Goal: Information Seeking & Learning: Learn about a topic

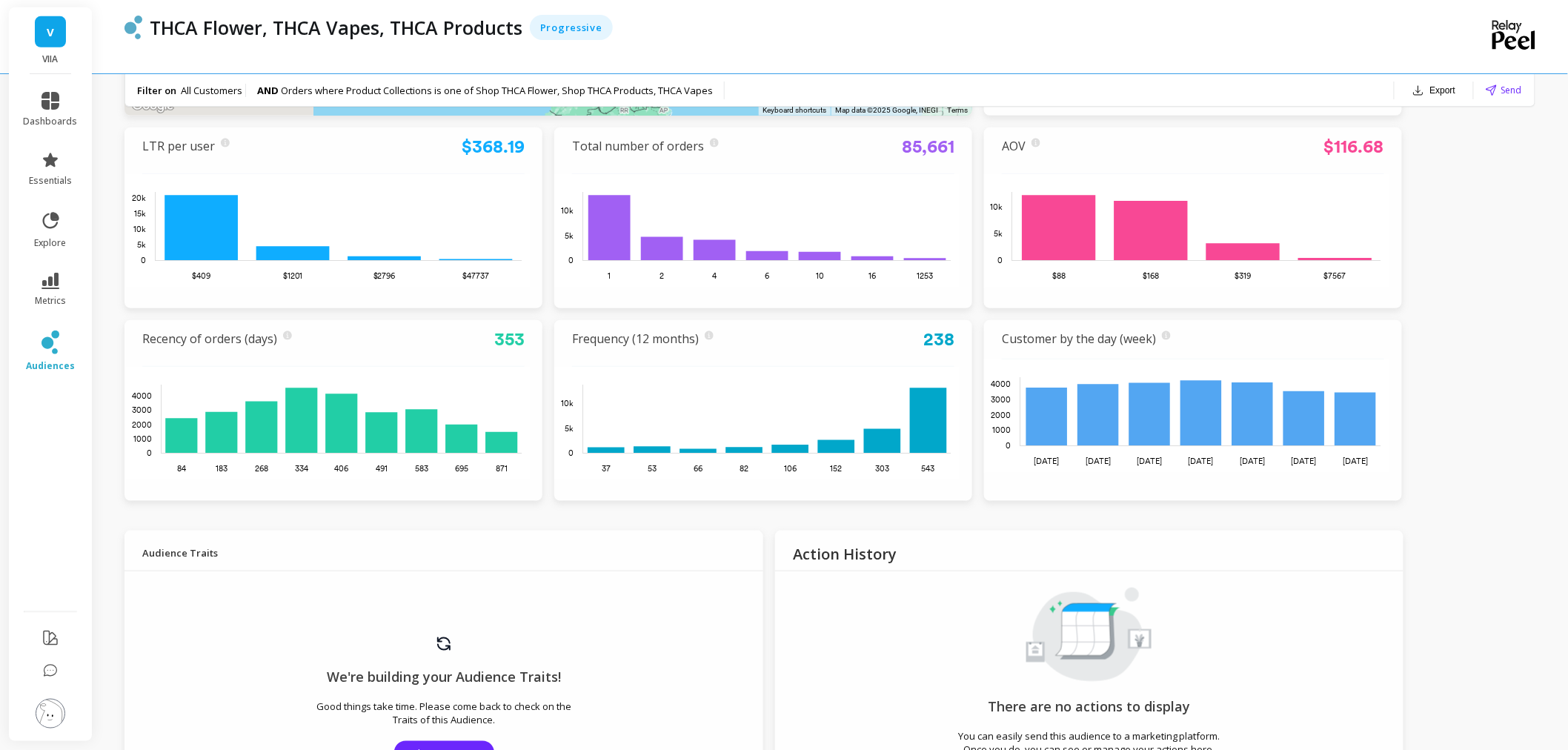
scroll to position [411, 0]
click at [48, 172] on link "essentials" at bounding box center [50, 169] width 54 height 35
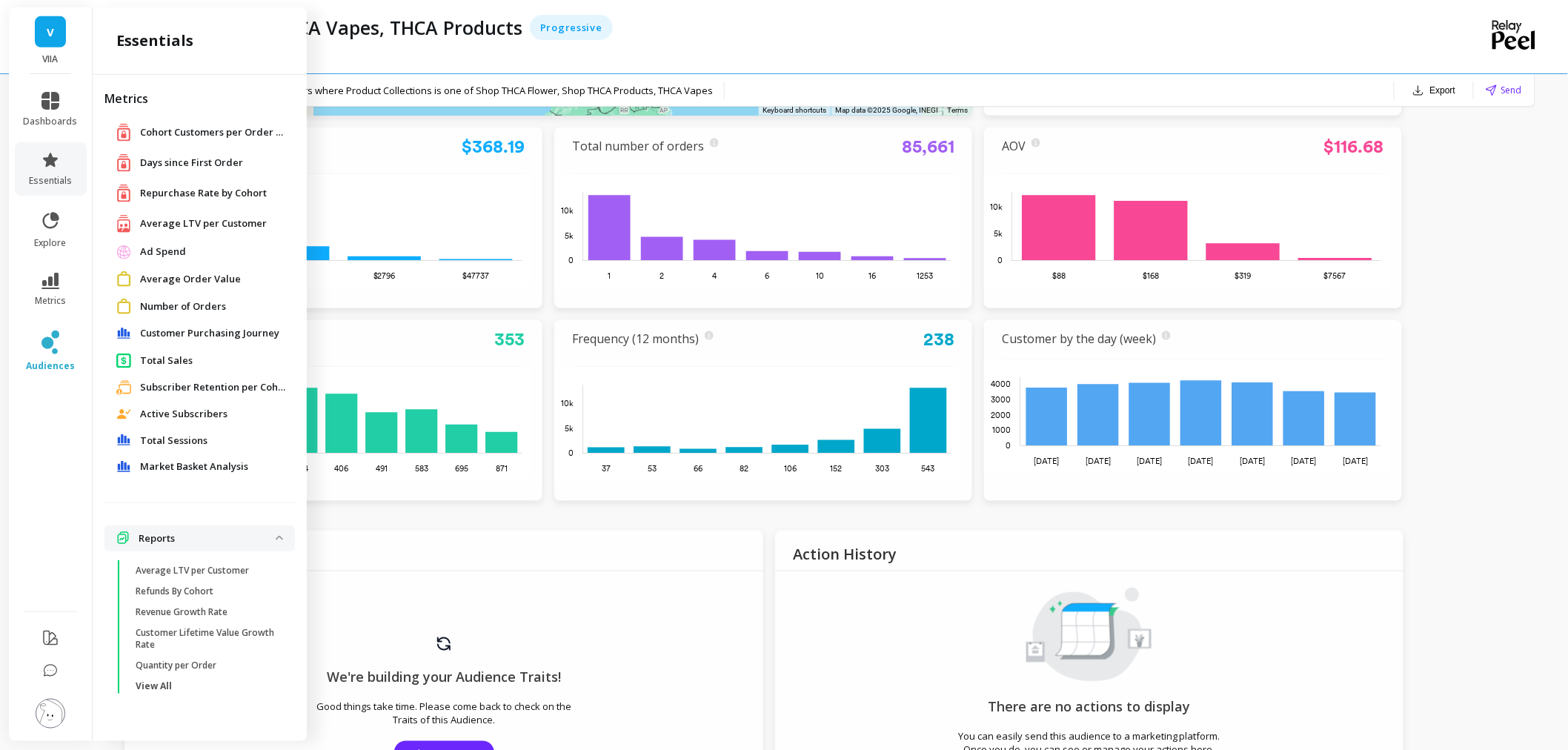
click at [255, 335] on span "Customer Purchasing Journey" at bounding box center [210, 334] width 140 height 15
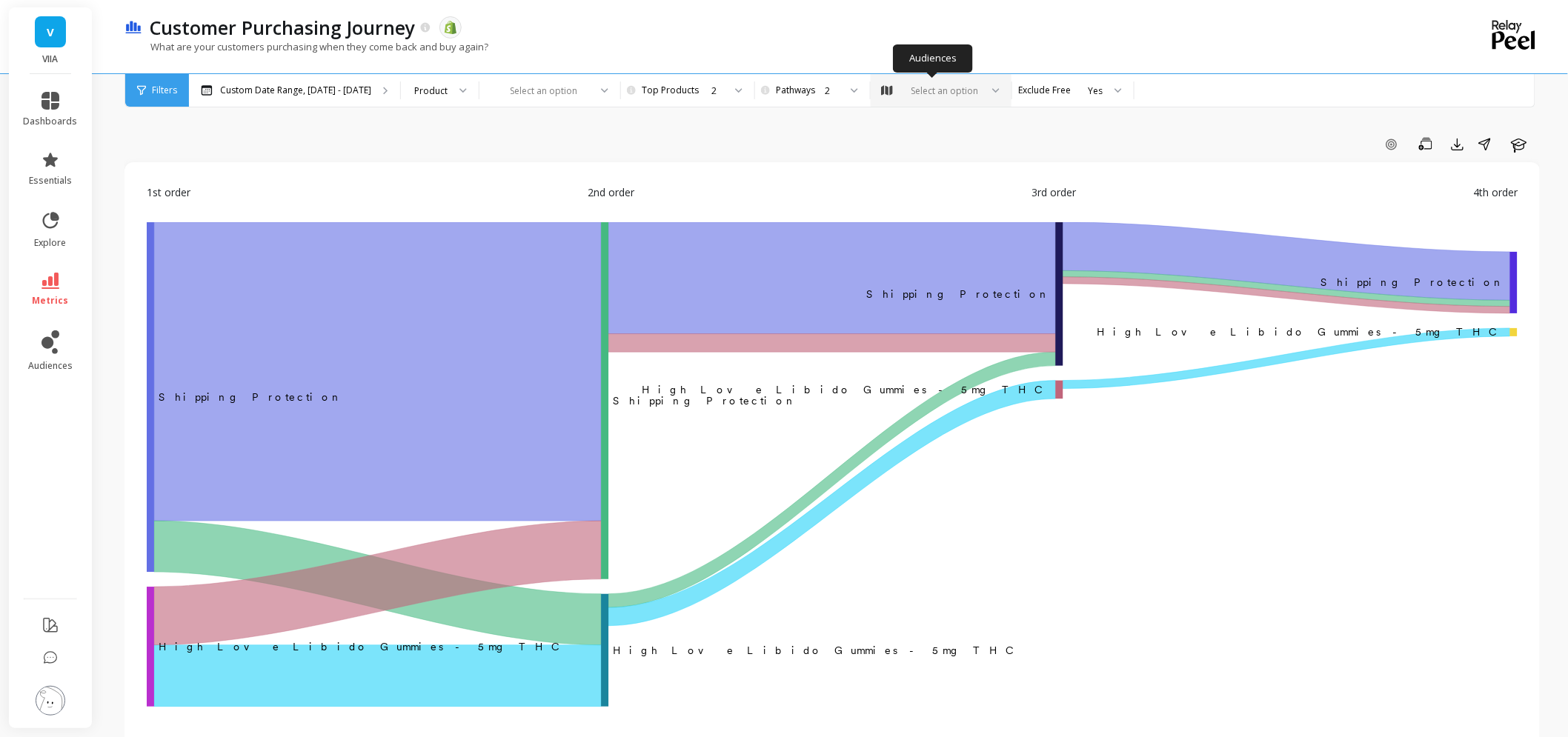
click at [946, 82] on div "Select an option" at bounding box center [941, 90] width 140 height 33
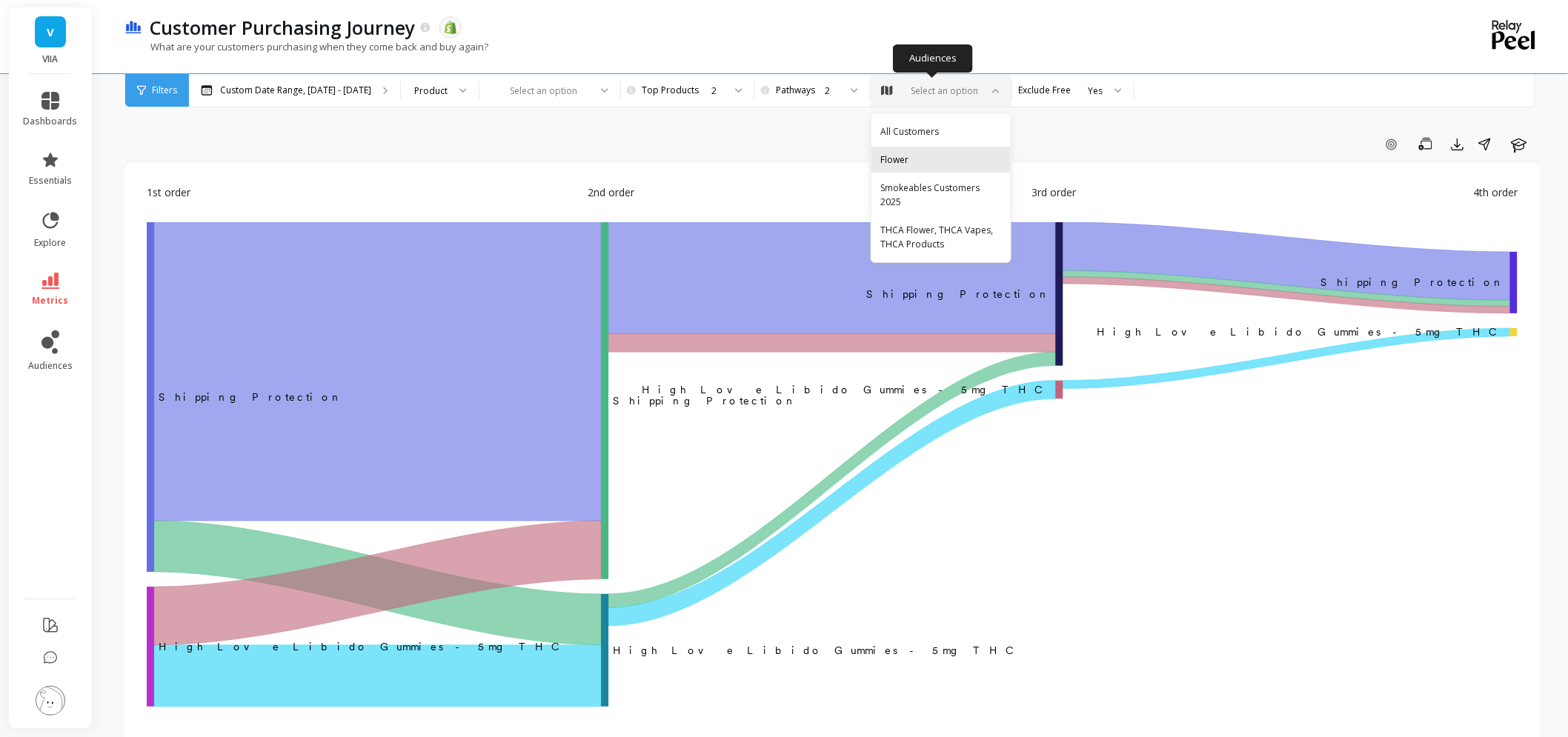
click at [938, 164] on div "Flower" at bounding box center [941, 160] width 122 height 14
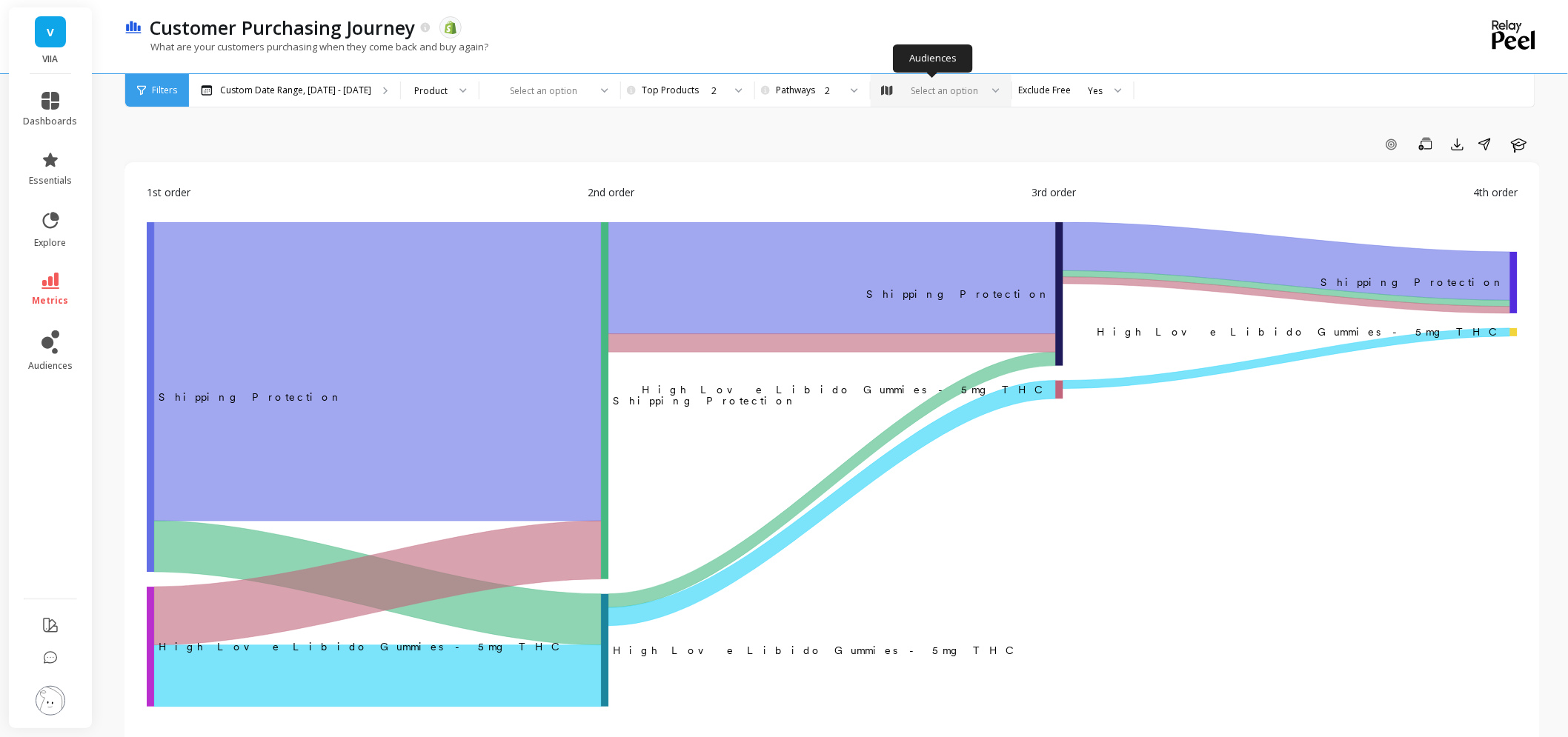
click at [936, 91] on div "Select an option" at bounding box center [945, 91] width 72 height 14
click at [971, 223] on div "THCA Flower, THCA Vapes, THCA Products" at bounding box center [941, 236] width 122 height 28
click at [55, 166] on icon at bounding box center [50, 160] width 18 height 18
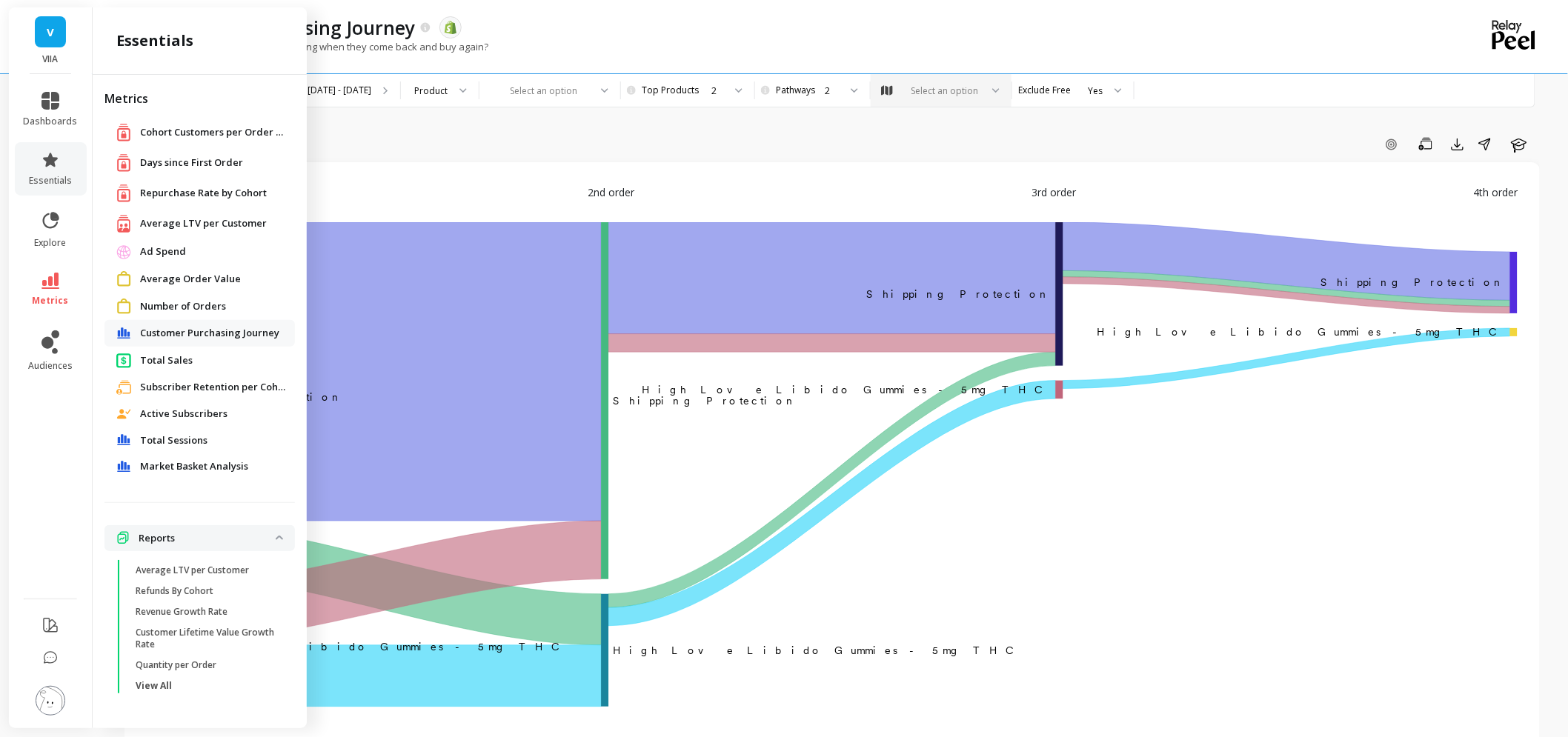
drag, startPoint x: 185, startPoint y: 360, endPoint x: 228, endPoint y: 364, distance: 43.2
click at [185, 360] on span "Total Sales" at bounding box center [166, 361] width 53 height 15
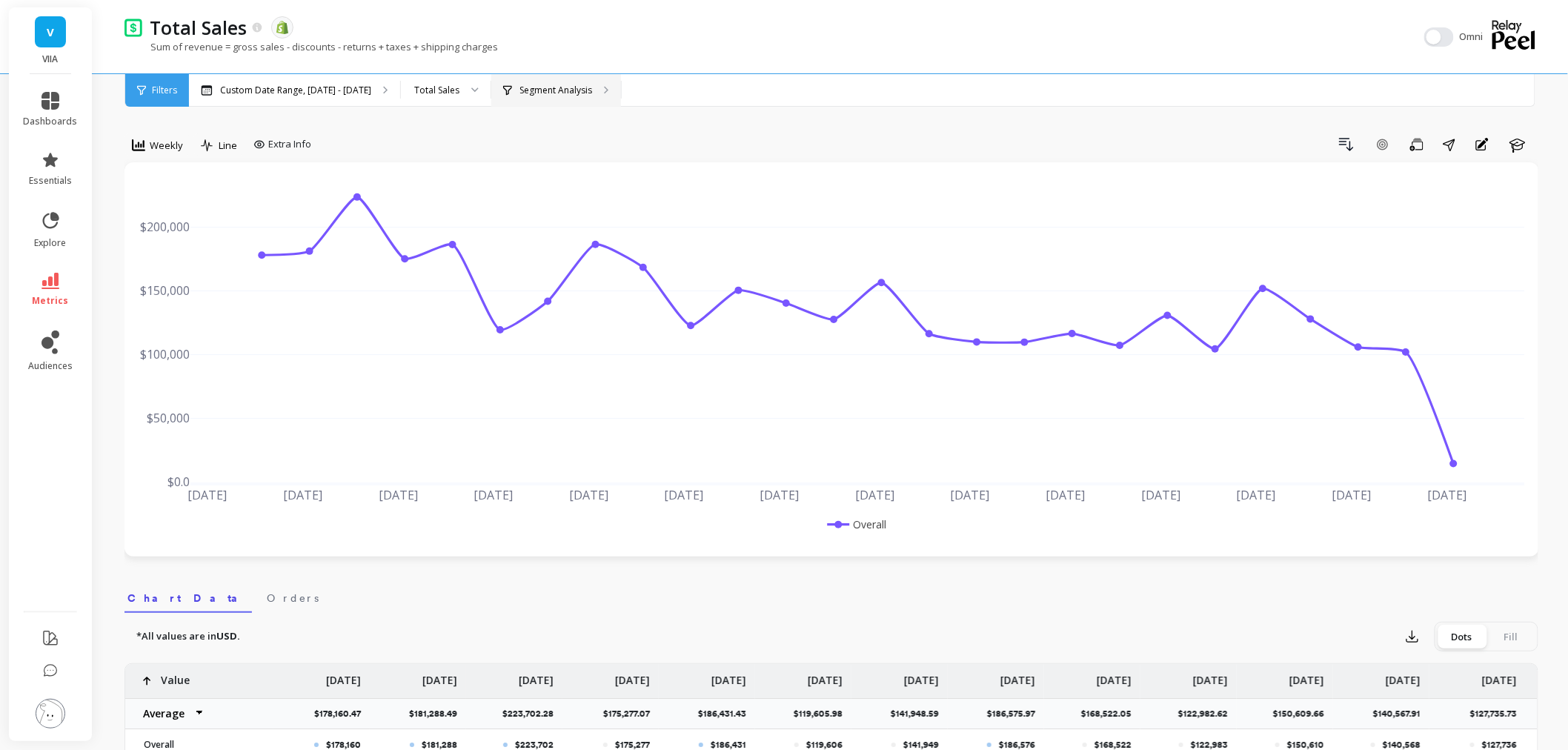
click at [515, 82] on div "Segment Analysis" at bounding box center [556, 90] width 129 height 33
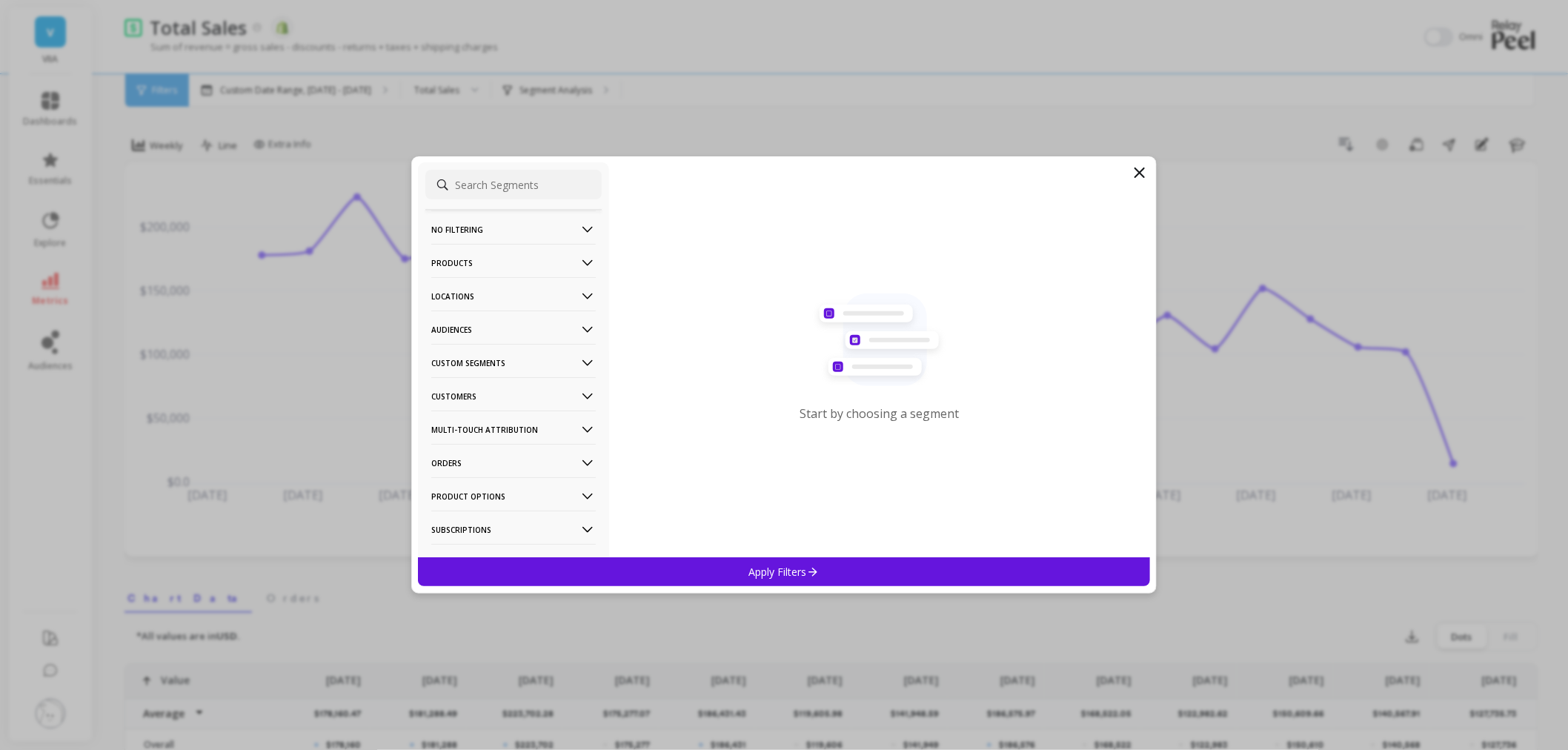
click at [467, 325] on p "Audiences" at bounding box center [514, 329] width 165 height 38
click at [479, 391] on div "Flower" at bounding box center [514, 384] width 177 height 24
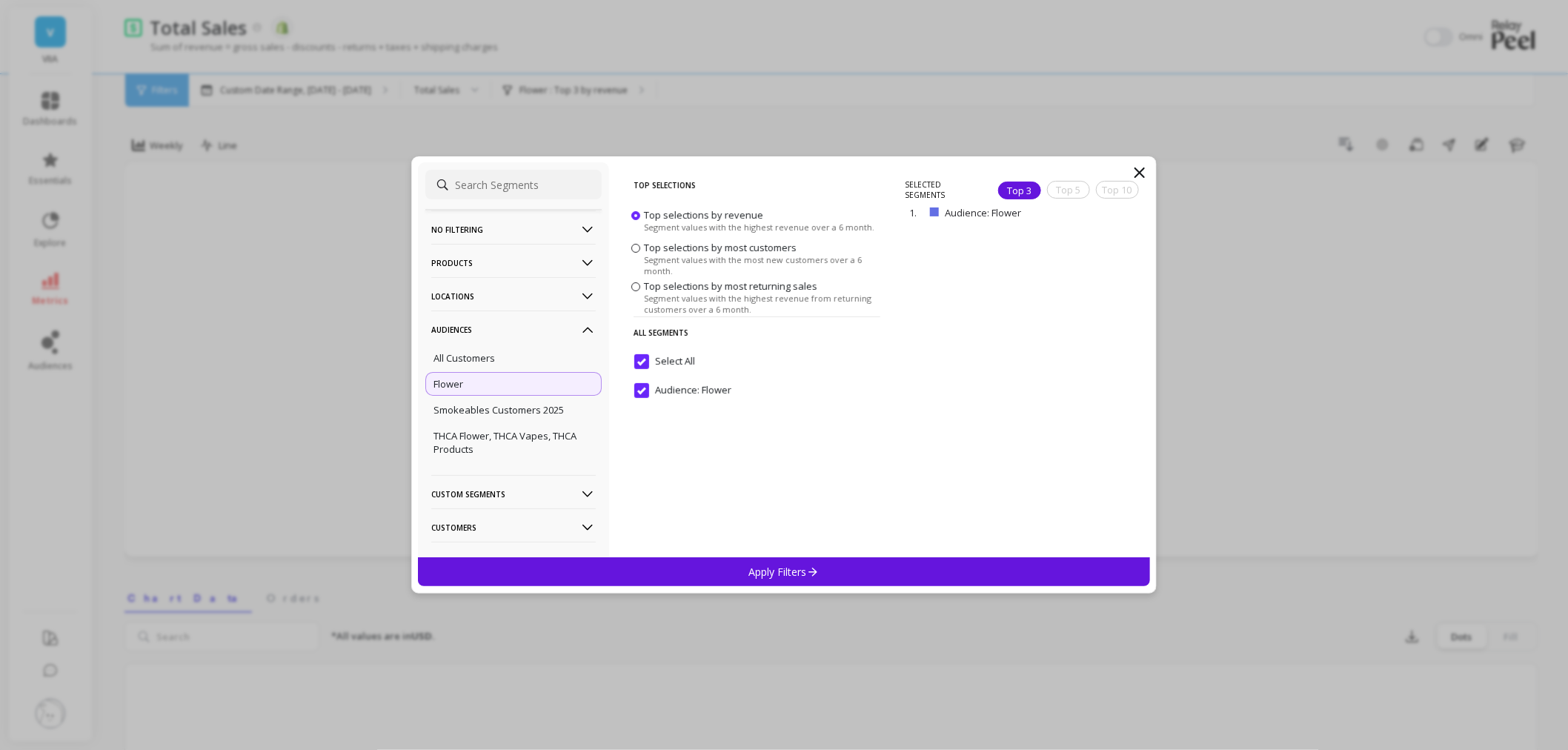
click at [796, 573] on p "Apply Filters" at bounding box center [784, 572] width 71 height 14
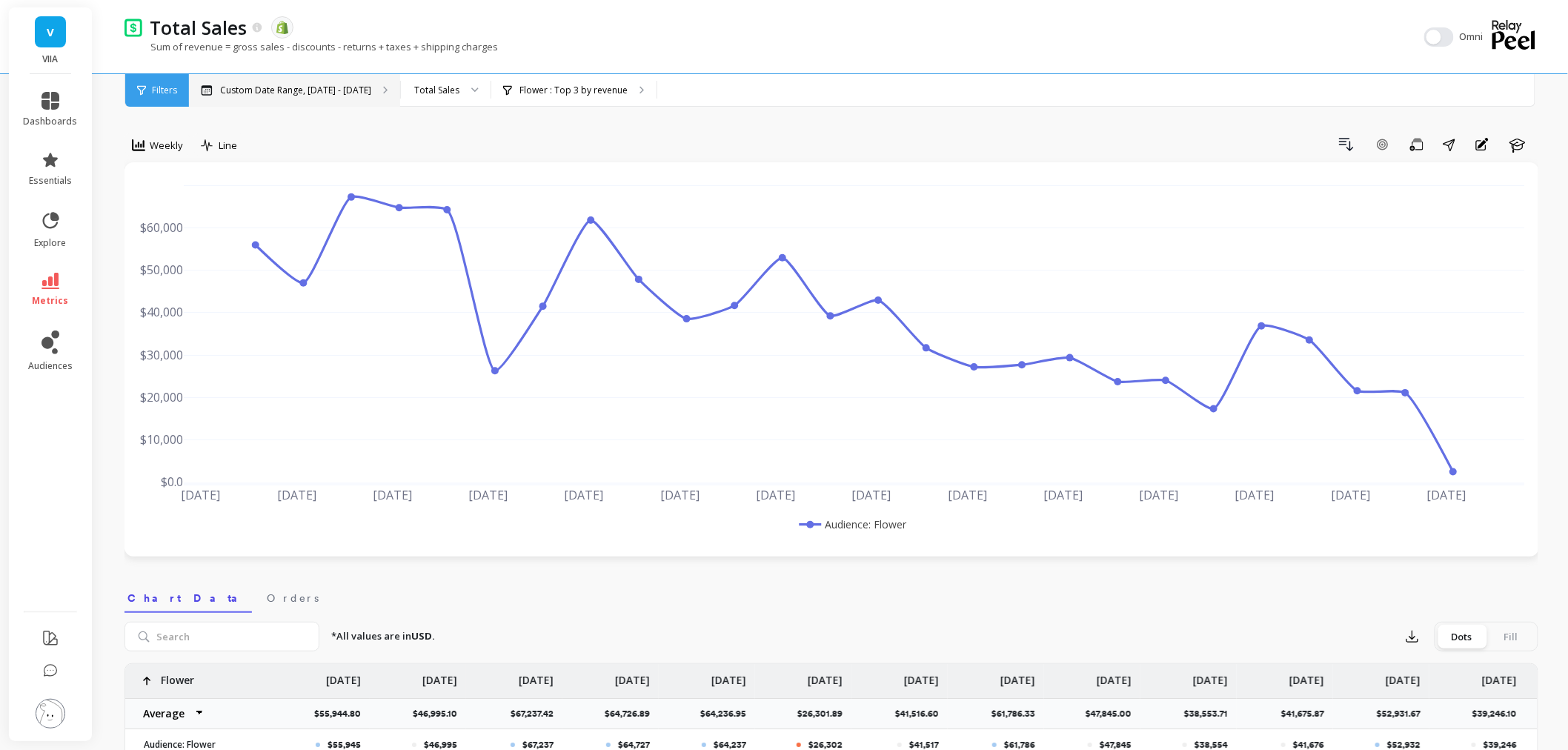
click at [293, 98] on div "Custom Date Range, Apr 1 - Sep 22" at bounding box center [294, 90] width 211 height 33
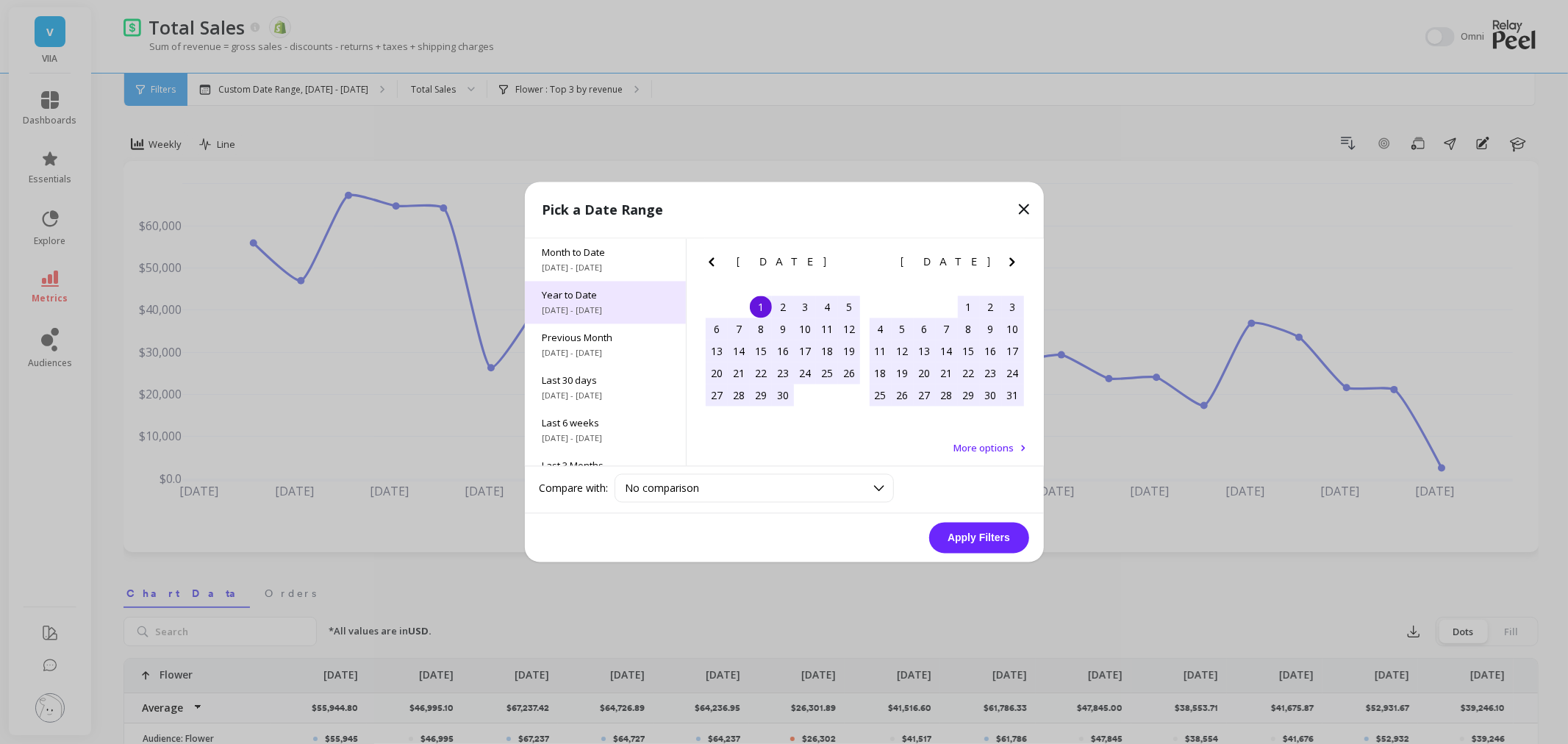
drag, startPoint x: 561, startPoint y: 313, endPoint x: 642, endPoint y: 307, distance: 81.2
click at [562, 313] on span "1/1/2025 - 9/23/2025" at bounding box center [606, 311] width 126 height 12
click at [993, 537] on button "Apply Filters" at bounding box center [979, 538] width 100 height 31
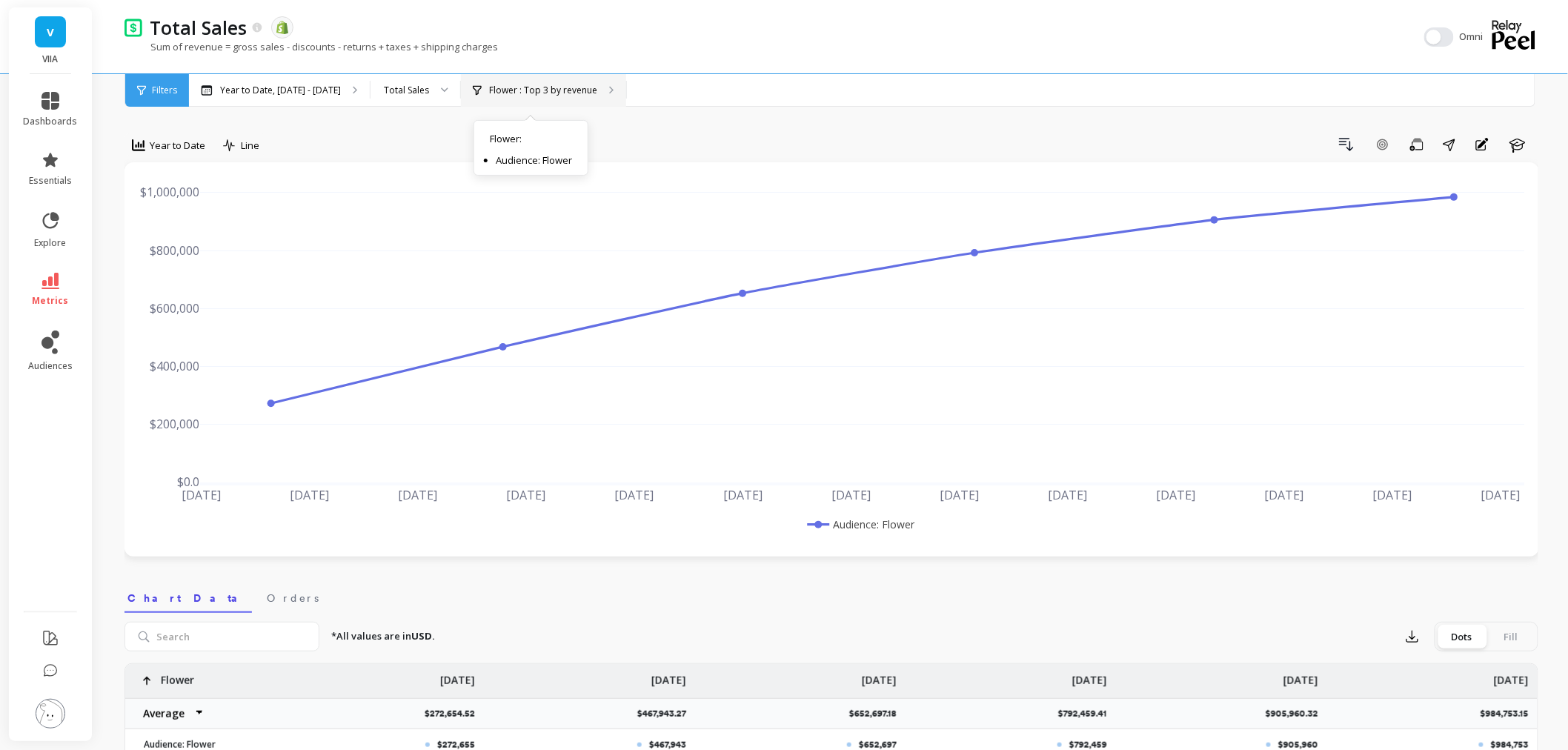
click at [516, 92] on p "Flower : Top 3 by revenue" at bounding box center [543, 90] width 108 height 12
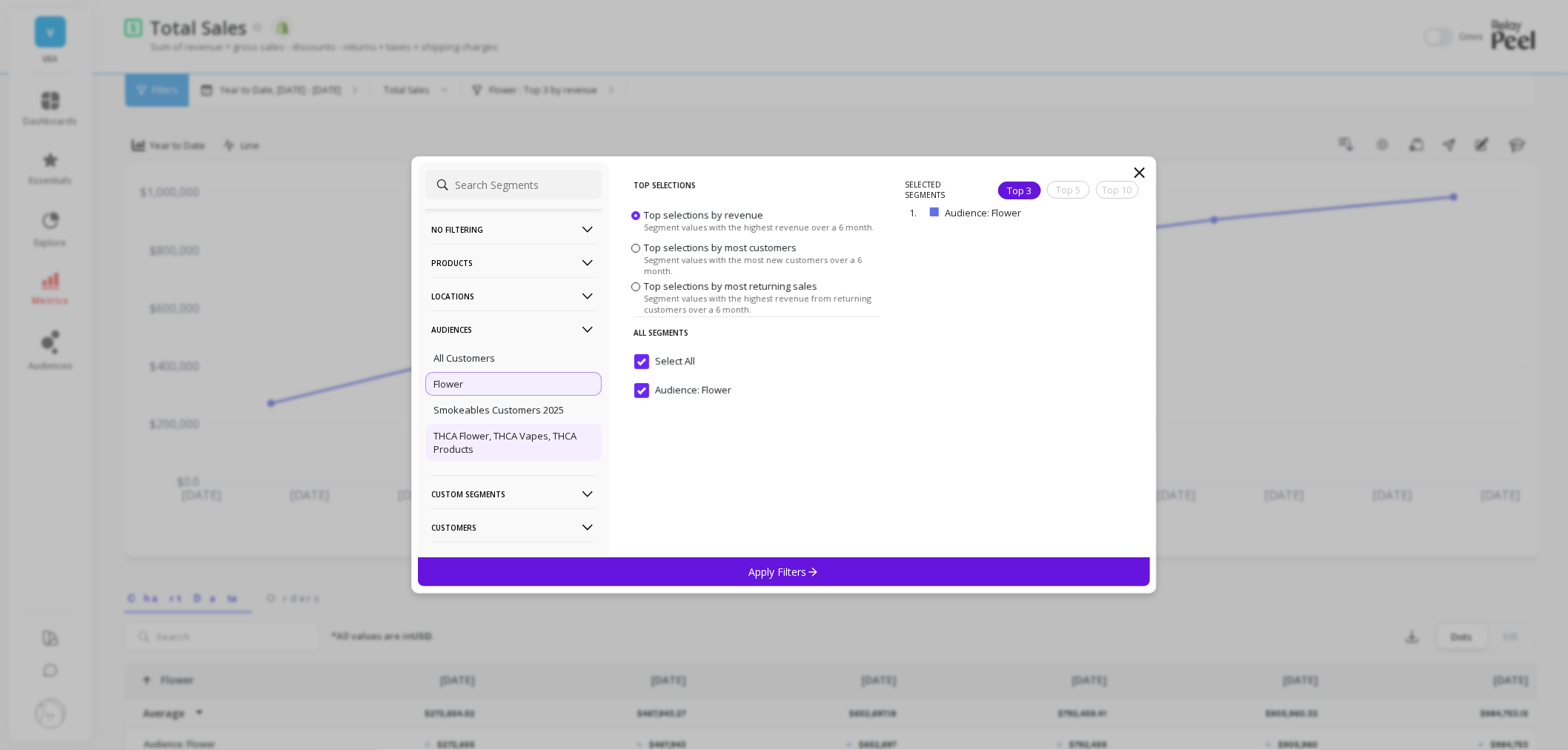
click at [509, 441] on p "THCA Flower, THCA Vapes, THCA Products" at bounding box center [514, 442] width 160 height 27
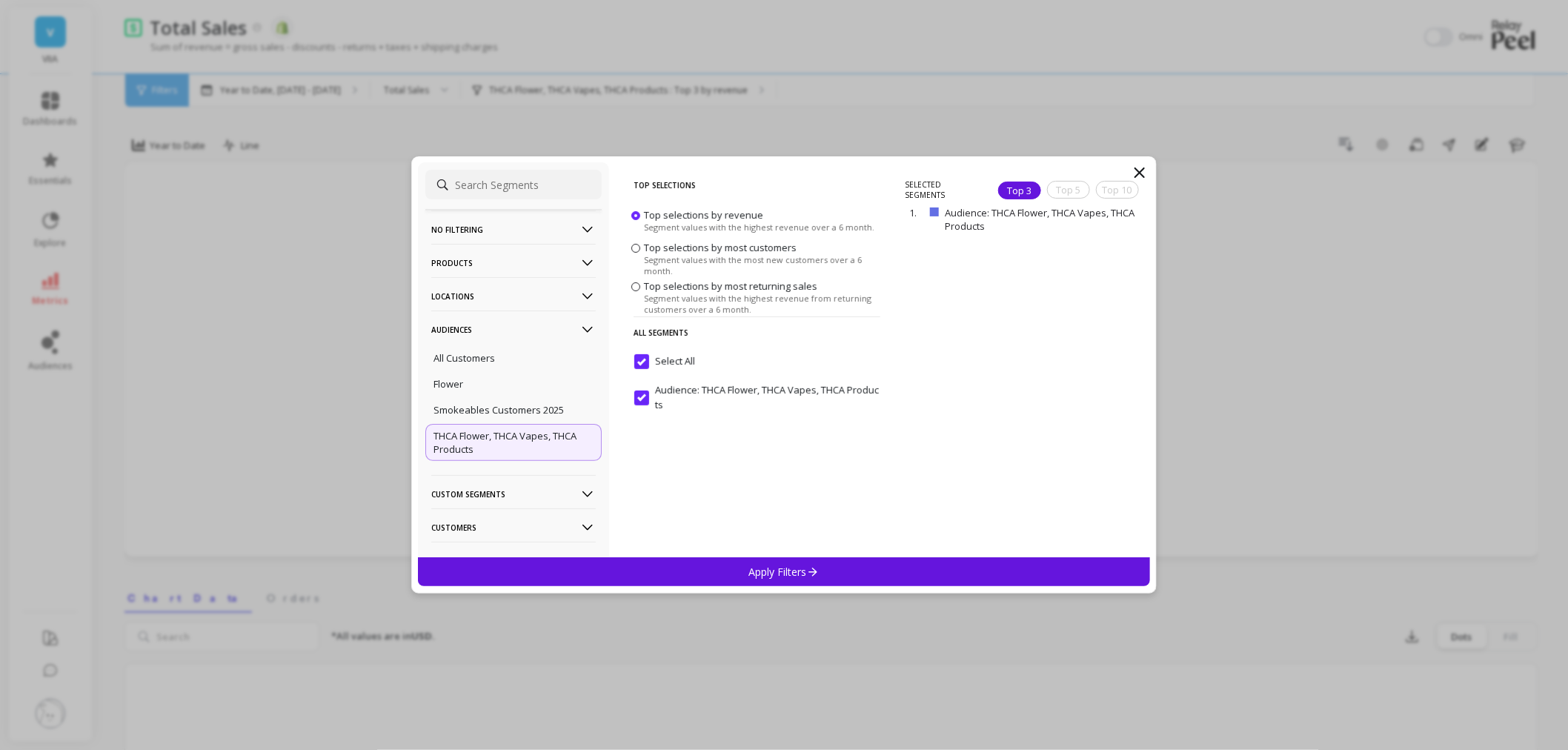
click at [781, 567] on p "Apply Filters" at bounding box center [784, 572] width 71 height 14
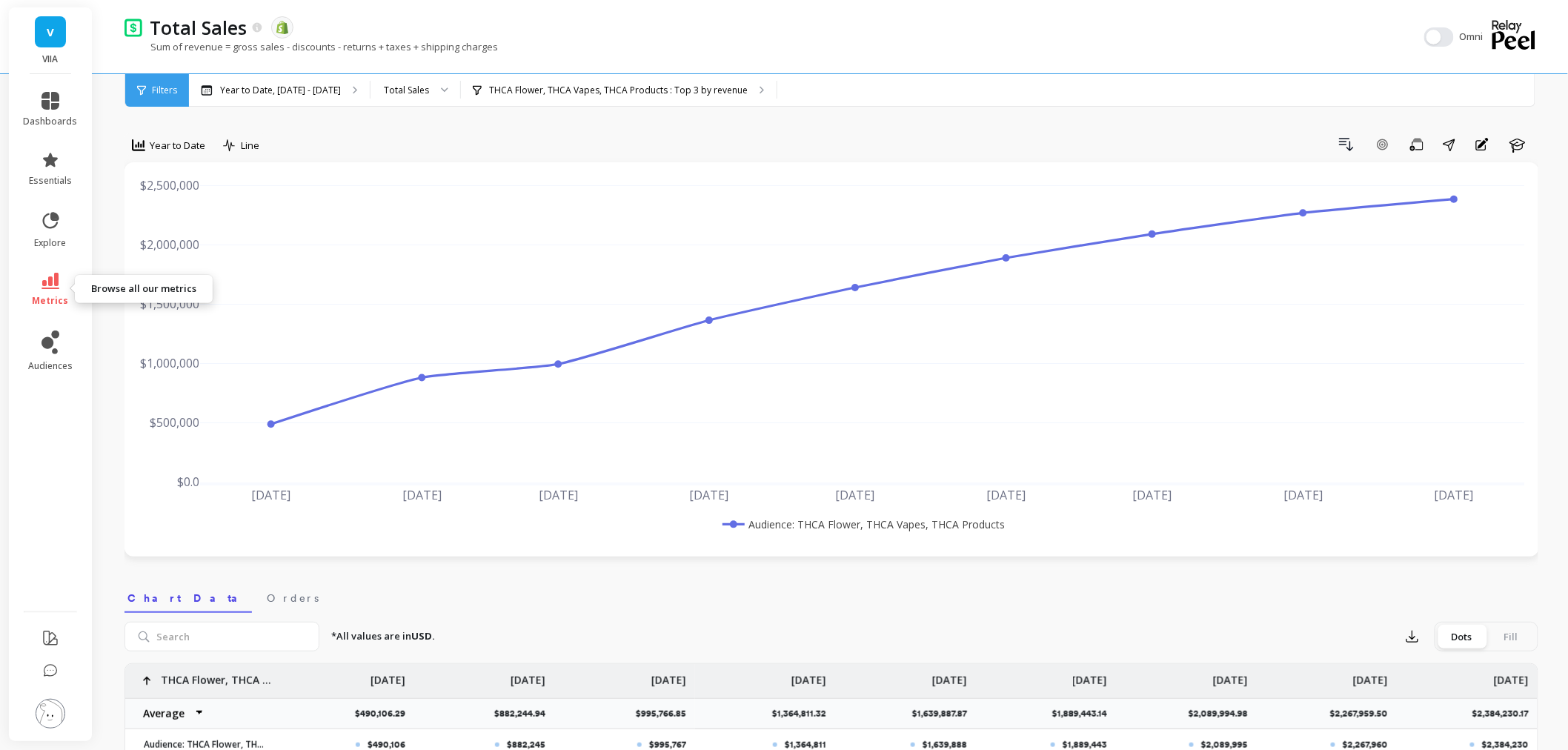
click at [52, 288] on icon at bounding box center [50, 280] width 18 height 16
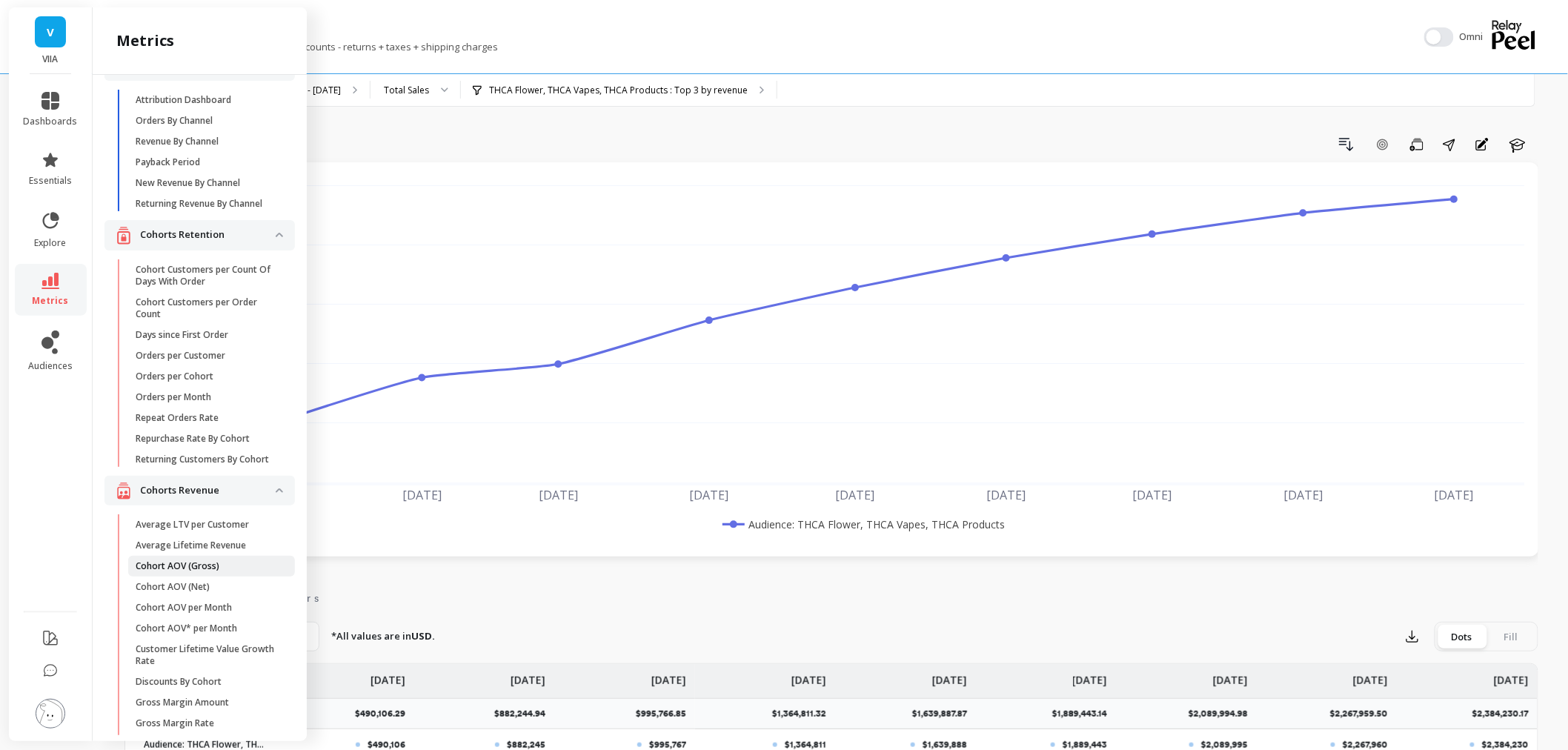
scroll to position [82, 0]
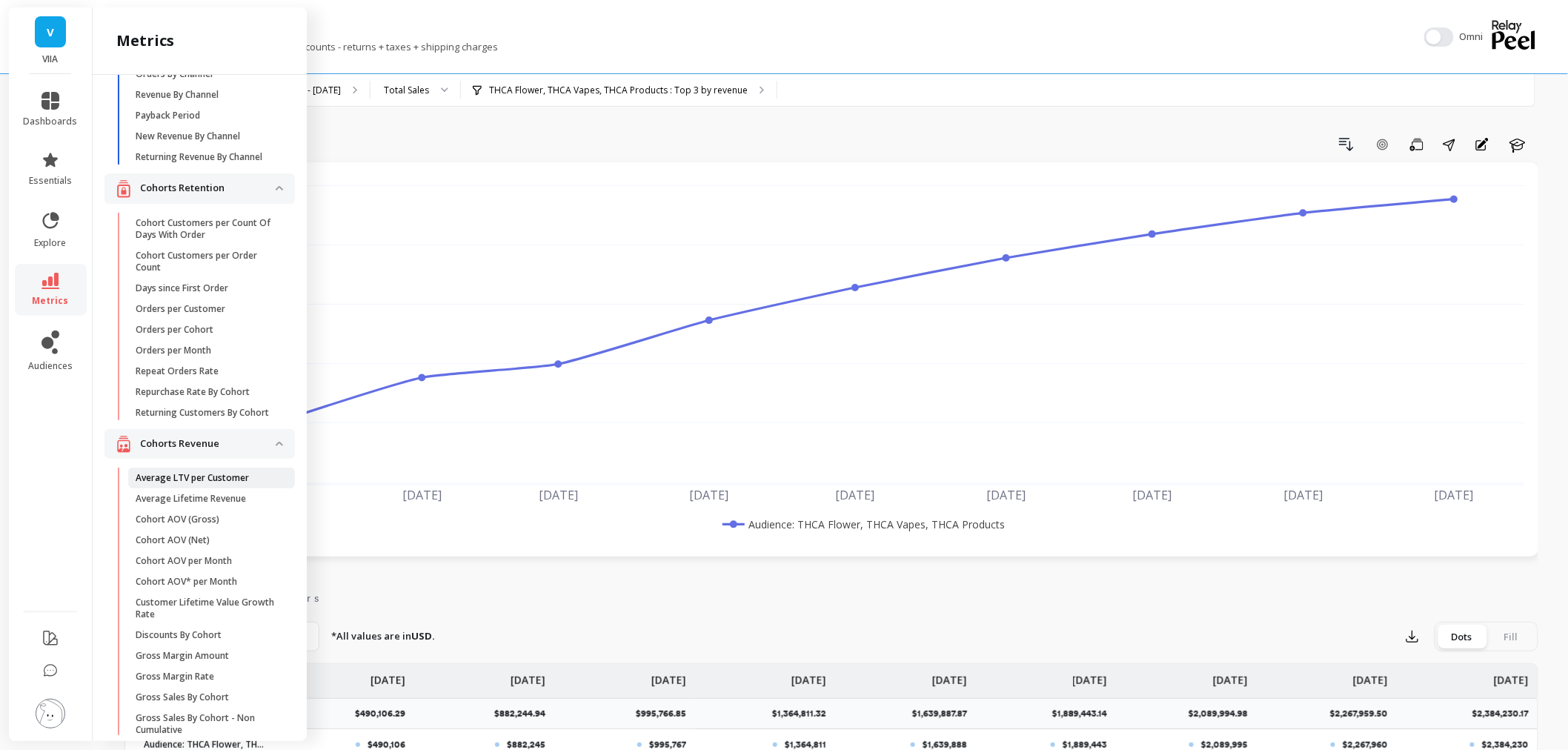
click at [163, 484] on p "Average LTV per Customer" at bounding box center [192, 478] width 114 height 12
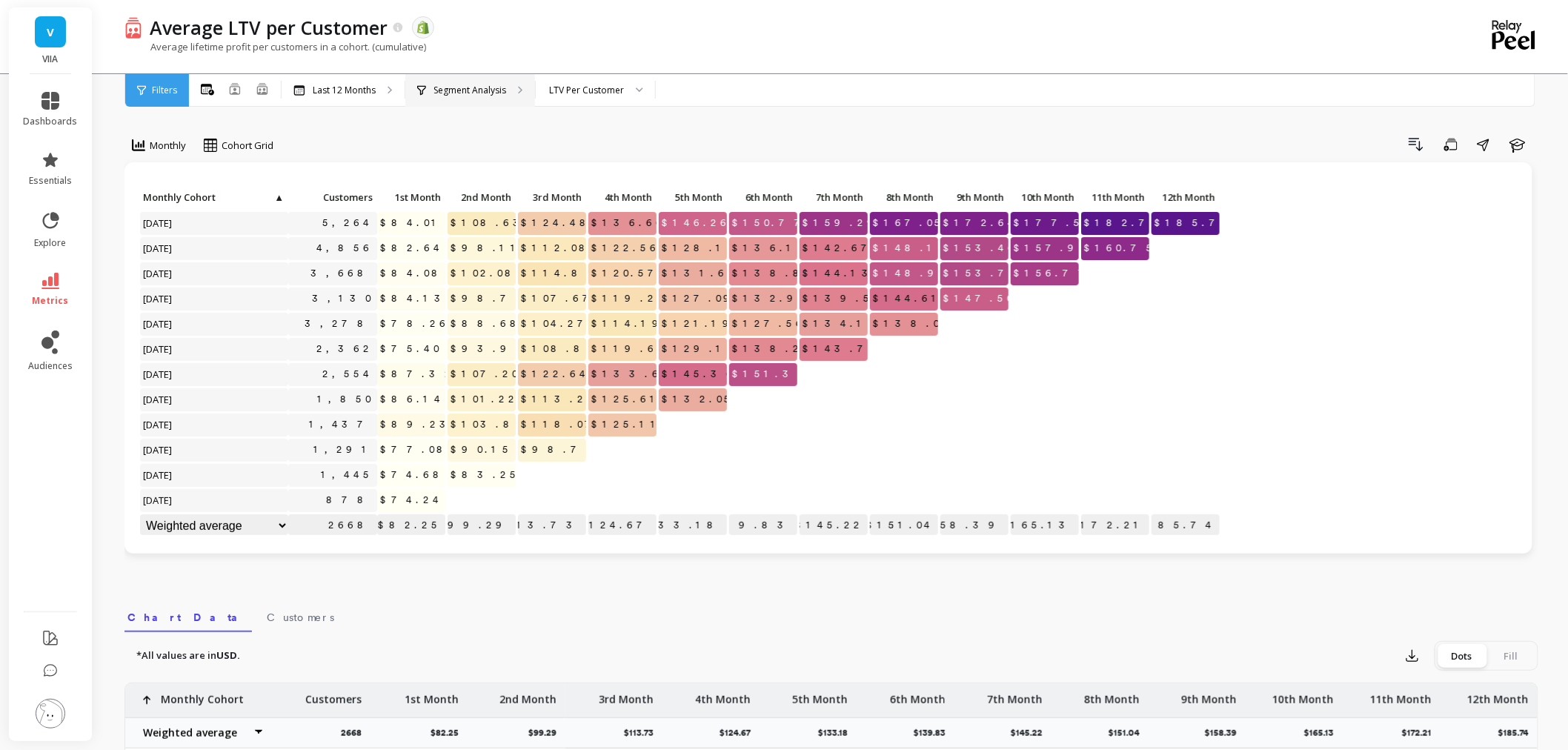
click at [466, 90] on p "Segment Analysis" at bounding box center [470, 90] width 72 height 12
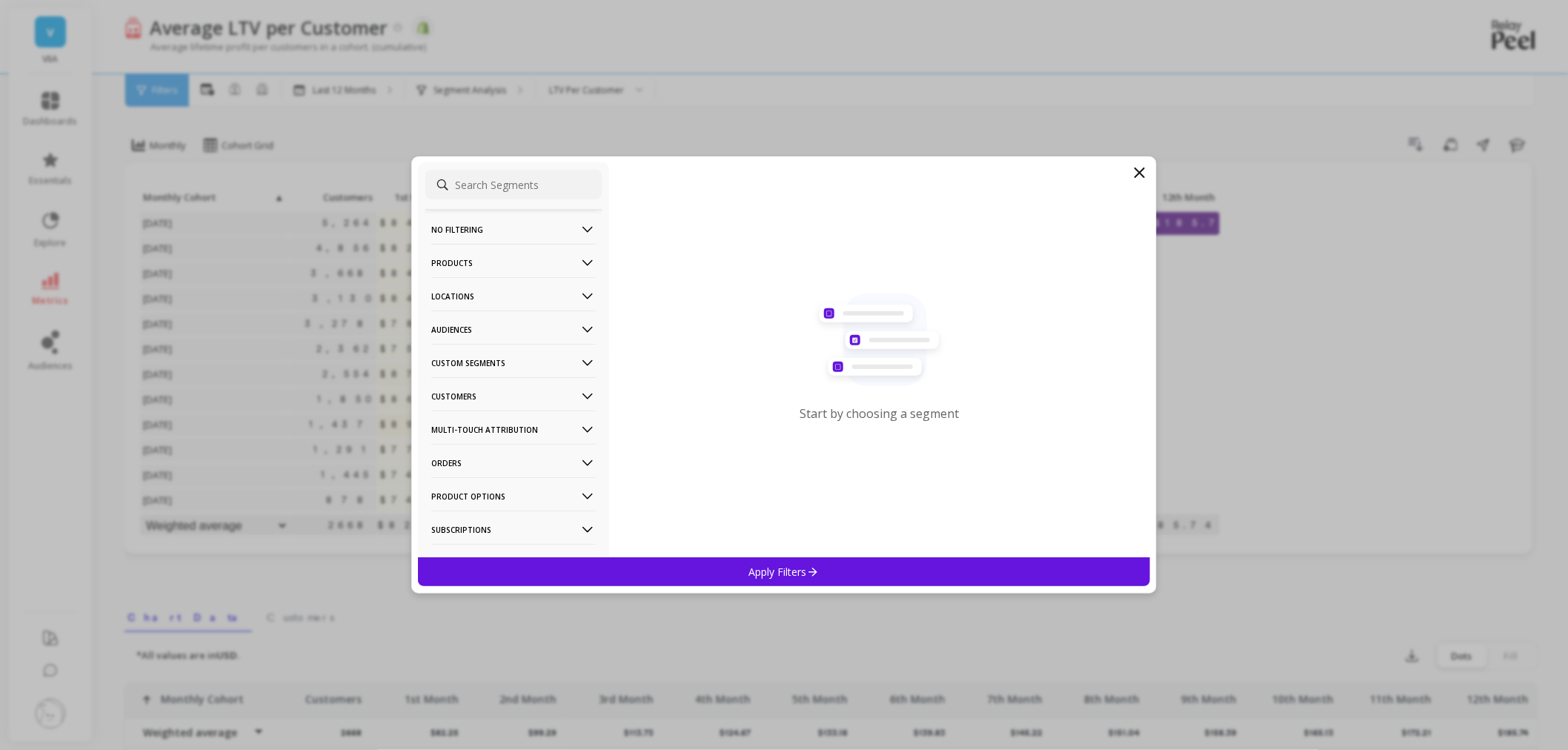
click at [467, 321] on p "Audiences" at bounding box center [514, 329] width 165 height 38
click at [478, 379] on div "Flower" at bounding box center [514, 384] width 177 height 24
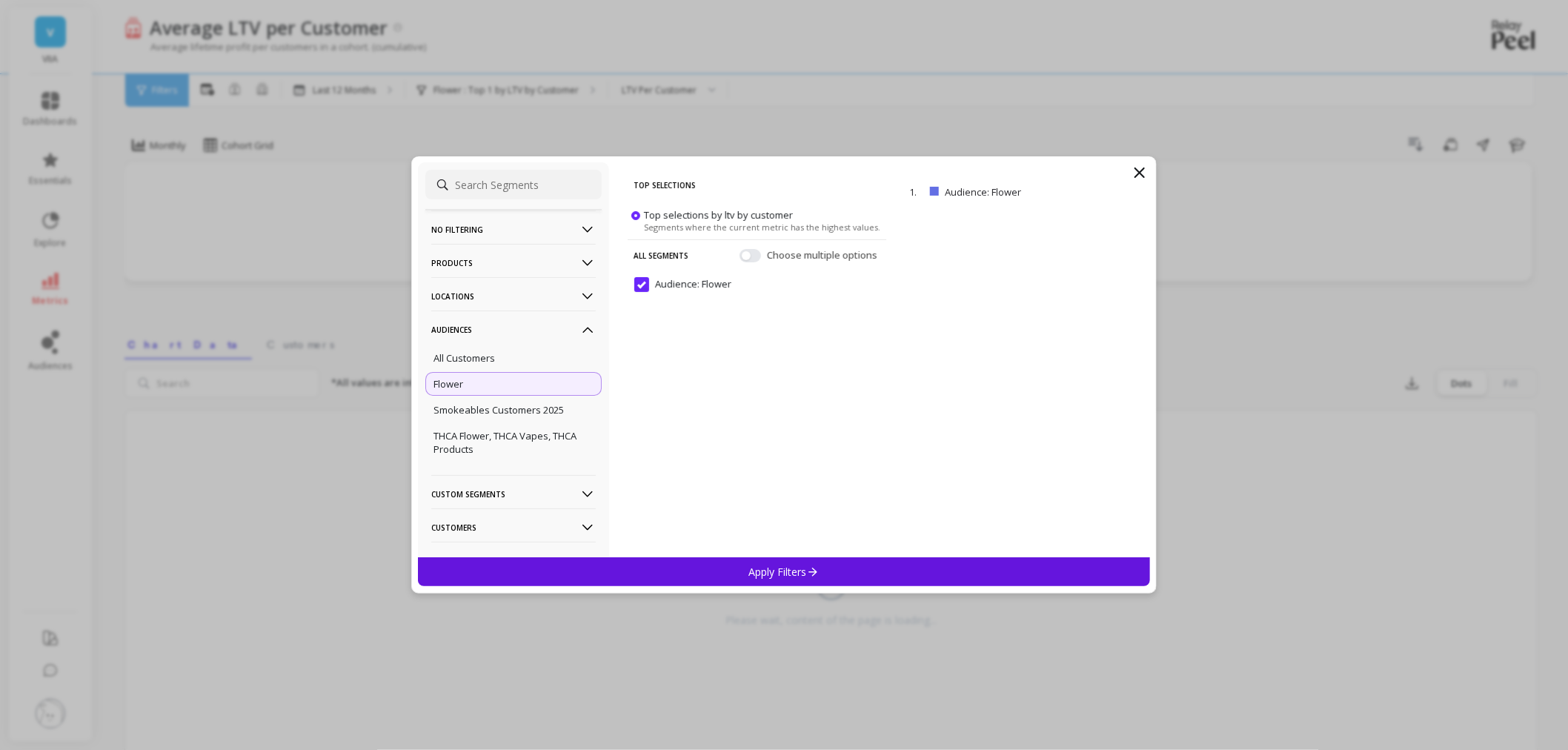
click at [795, 574] on p "Apply Filters" at bounding box center [784, 572] width 71 height 14
